Goal: Book appointment/travel/reservation

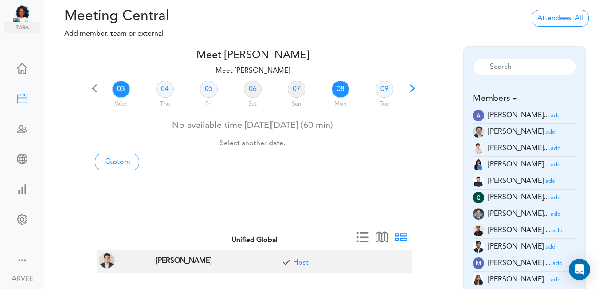
click at [341, 87] on link "08" at bounding box center [341, 89] width 18 height 17
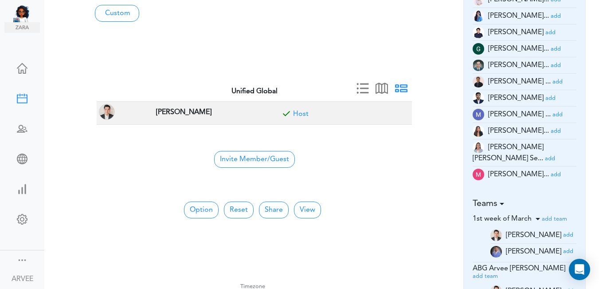
scroll to position [139, 0]
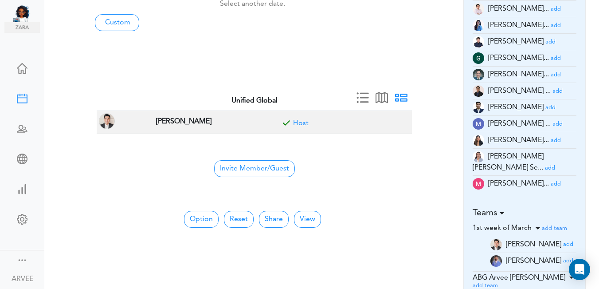
click at [551, 8] on small "add" at bounding box center [556, 9] width 10 height 6
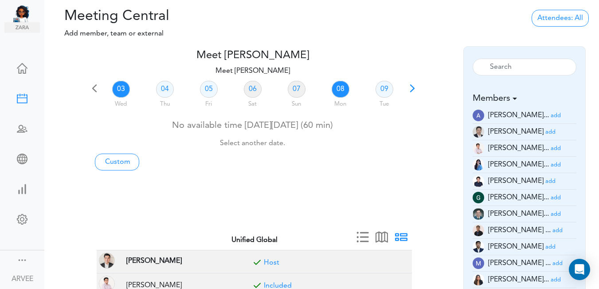
click at [339, 90] on link "08" at bounding box center [341, 89] width 18 height 17
click at [113, 163] on link "Custom" at bounding box center [117, 162] width 44 height 17
type input "Meet [PERSON_NAME]"
type input "[URL][DOMAIN_NAME][SECURITY_DATA]"
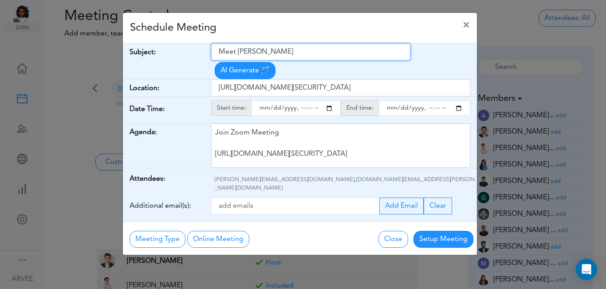
click at [221, 50] on input "Meet [PERSON_NAME]" at bounding box center [310, 51] width 199 height 17
paste input "Tax Planning 2025: [PERSON_NAME]"
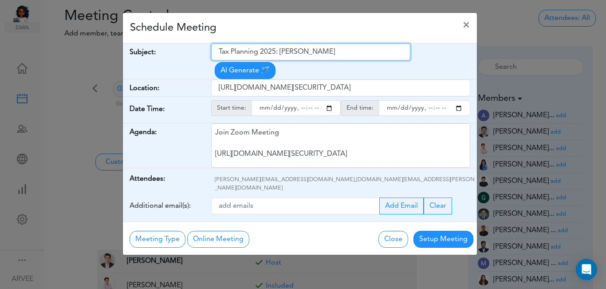
type input "Tax Planning 2025: [PERSON_NAME]"
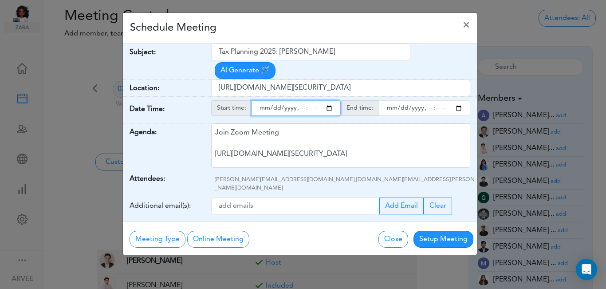
click at [329, 100] on input "starttime" at bounding box center [296, 108] width 89 height 16
click at [300, 100] on input "starttime" at bounding box center [296, 108] width 89 height 16
type input "[DATE]T19:03"
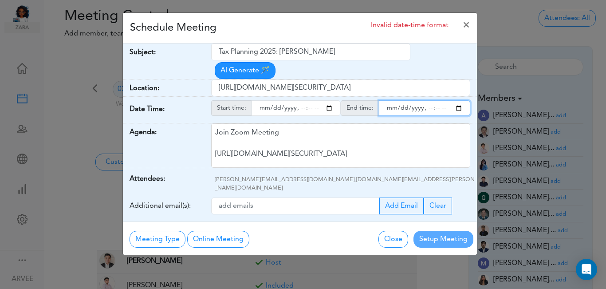
click at [458, 100] on input "endtime" at bounding box center [424, 108] width 91 height 16
click at [426, 100] on input "endtime" at bounding box center [424, 108] width 91 height 16
type input "[DATE]T20:00"
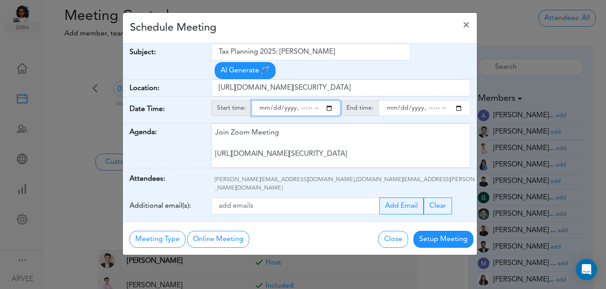
click at [310, 100] on input "starttime" at bounding box center [296, 108] width 89 height 16
type input "[DATE]T19:00"
click at [329, 31] on div "Schedule Meeting ×" at bounding box center [300, 28] width 354 height 31
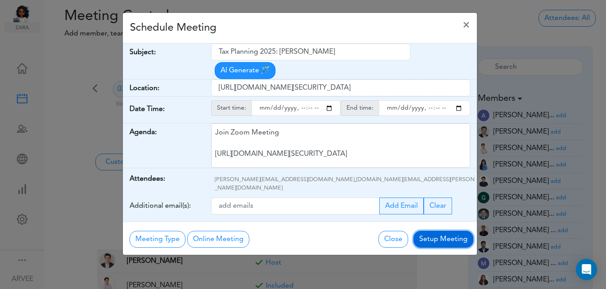
click at [437, 231] on button "Setup Meeting" at bounding box center [444, 239] width 60 height 17
